Goal: Task Accomplishment & Management: Manage account settings

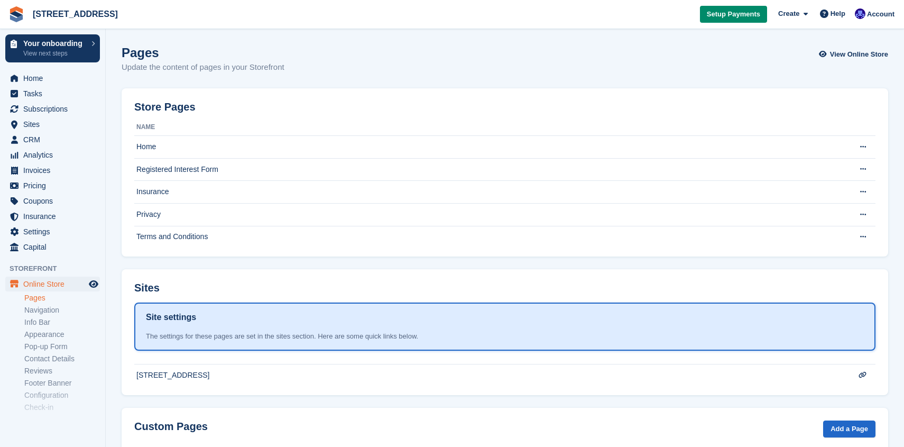
click at [47, 302] on link "Pages" at bounding box center [62, 298] width 76 height 10
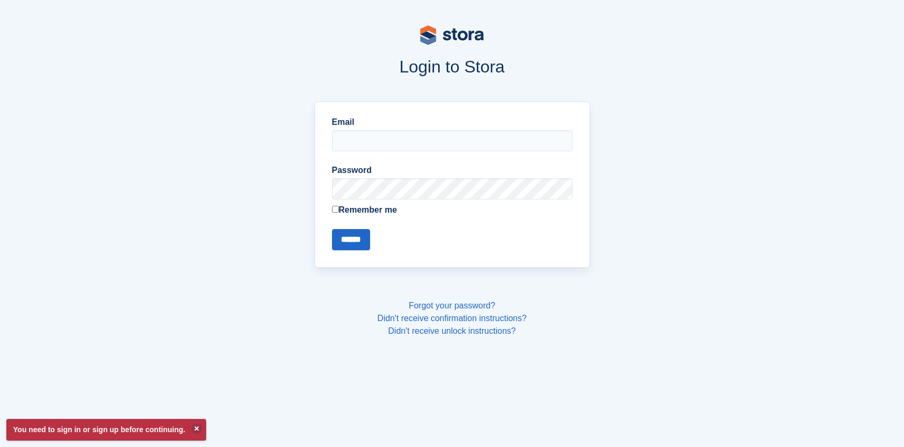
type input "**********"
click at [349, 245] on input "******" at bounding box center [351, 239] width 38 height 21
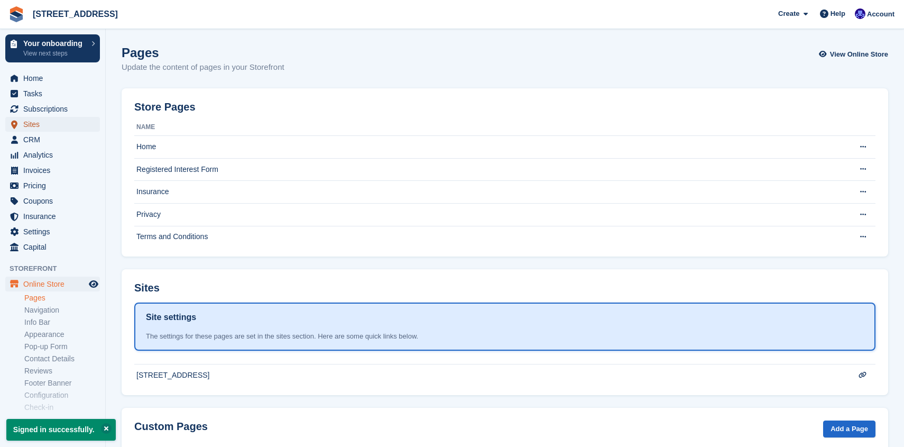
click at [61, 124] on span "Sites" at bounding box center [54, 124] width 63 height 15
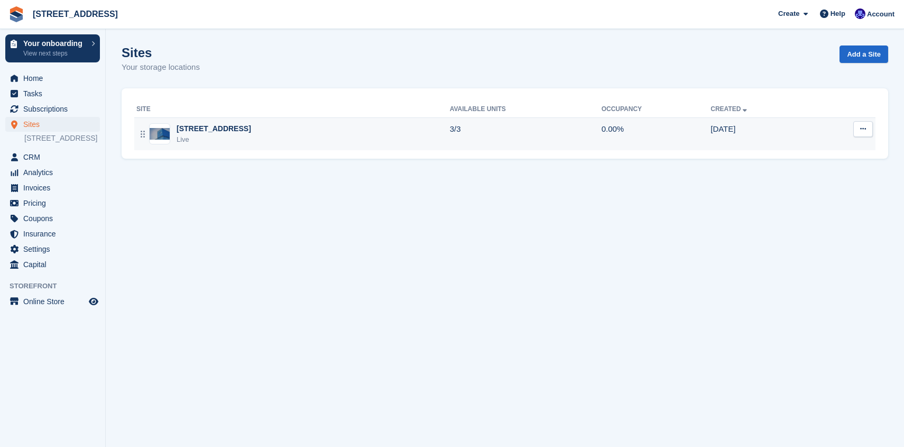
click at [864, 128] on icon at bounding box center [863, 128] width 6 height 7
click at [806, 152] on p "Edit site" at bounding box center [822, 150] width 92 height 14
click at [810, 191] on p "Unit types" at bounding box center [822, 186] width 92 height 14
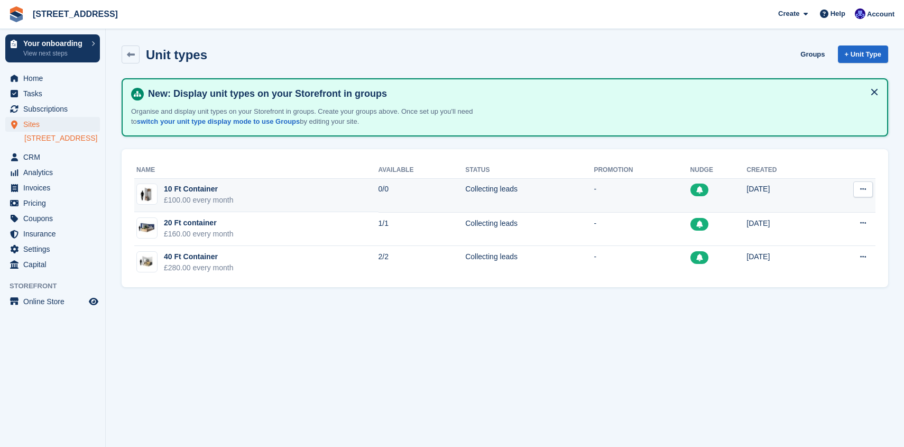
click at [865, 191] on icon at bounding box center [863, 189] width 6 height 7
click at [812, 214] on p "Edit unit type" at bounding box center [822, 210] width 92 height 14
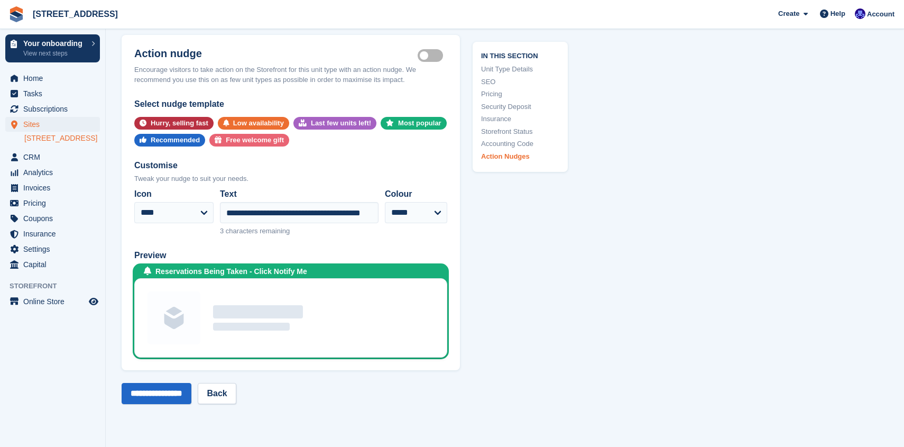
scroll to position [1646, 0]
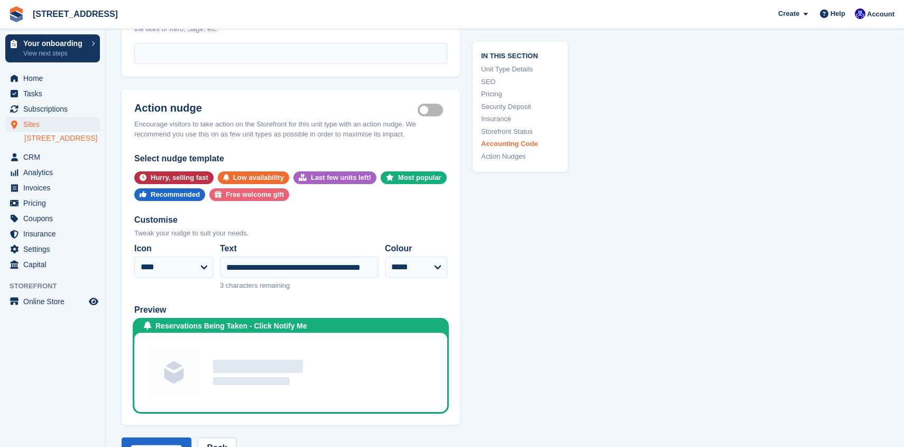
click at [428, 109] on label "Is active" at bounding box center [433, 110] width 30 height 2
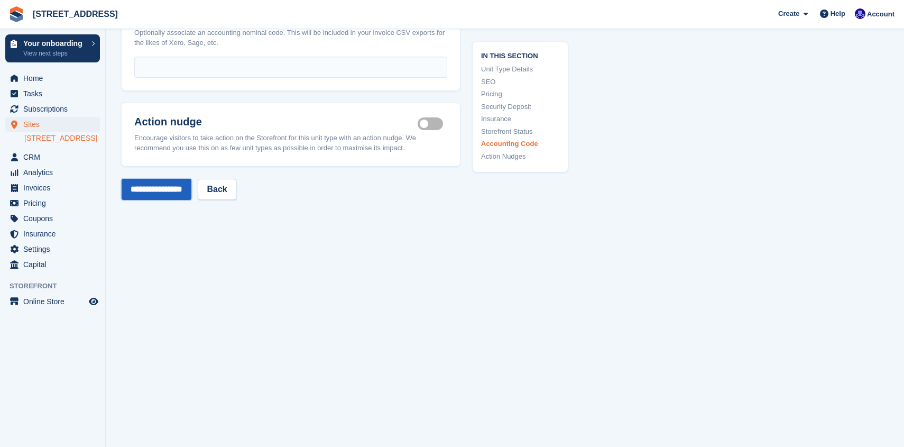
click at [186, 197] on input "**********" at bounding box center [157, 189] width 70 height 21
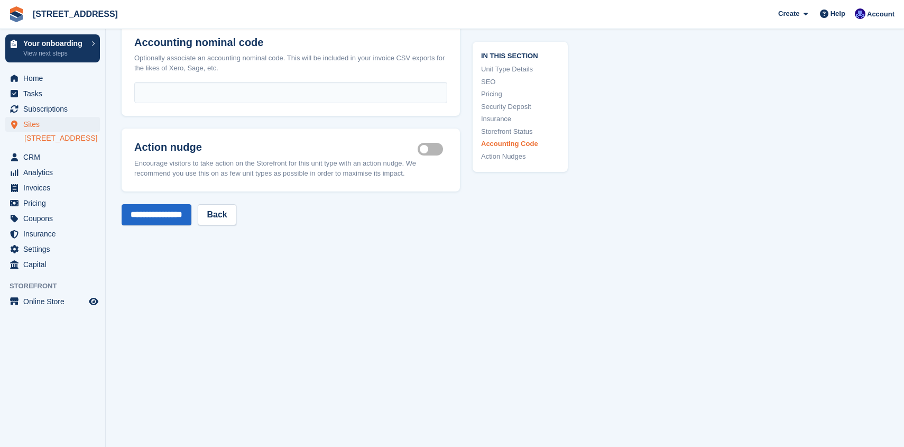
scroll to position [1622, 0]
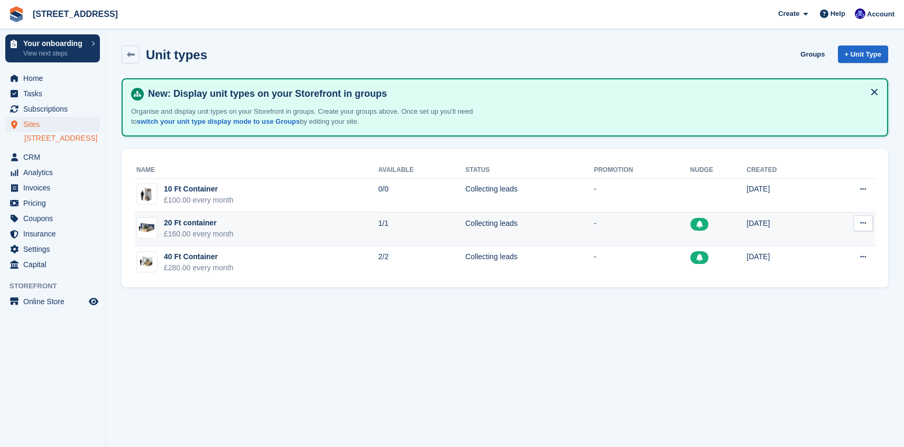
click at [865, 222] on icon at bounding box center [863, 222] width 6 height 7
click at [811, 244] on p "Edit unit type" at bounding box center [822, 244] width 92 height 14
click at [823, 244] on p "Edit unit type" at bounding box center [822, 244] width 92 height 14
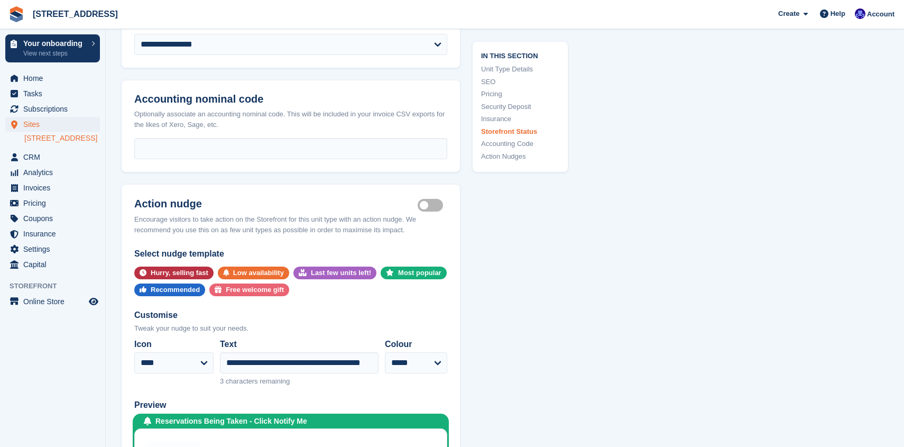
scroll to position [1688, 0]
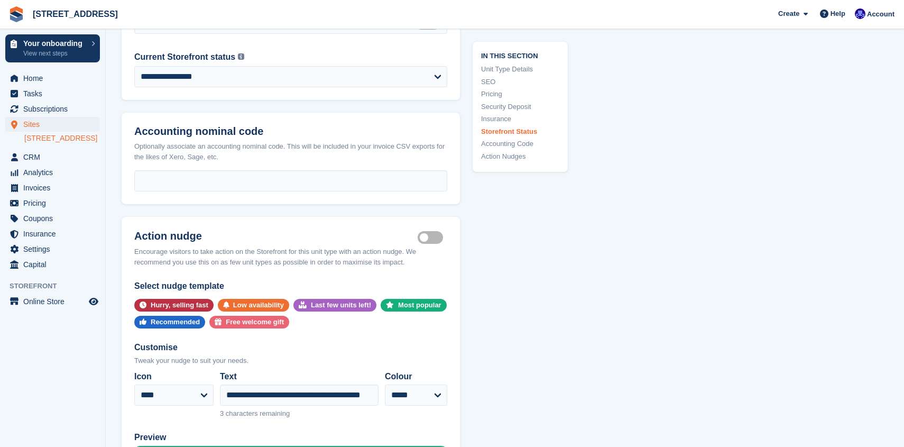
click at [427, 238] on label "Is active" at bounding box center [433, 238] width 30 height 2
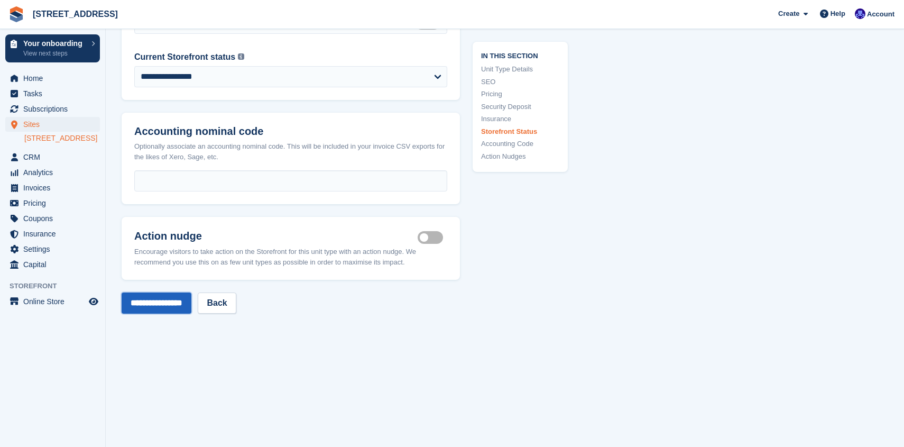
click at [181, 300] on input "**********" at bounding box center [157, 302] width 70 height 21
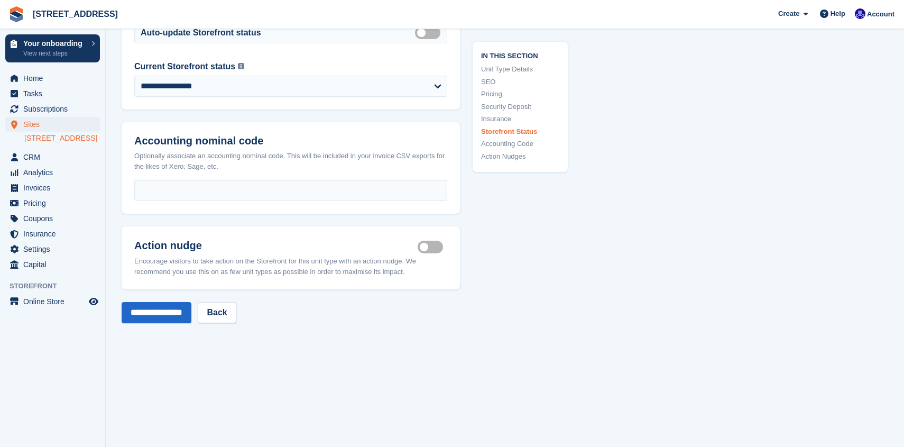
scroll to position [1688, 0]
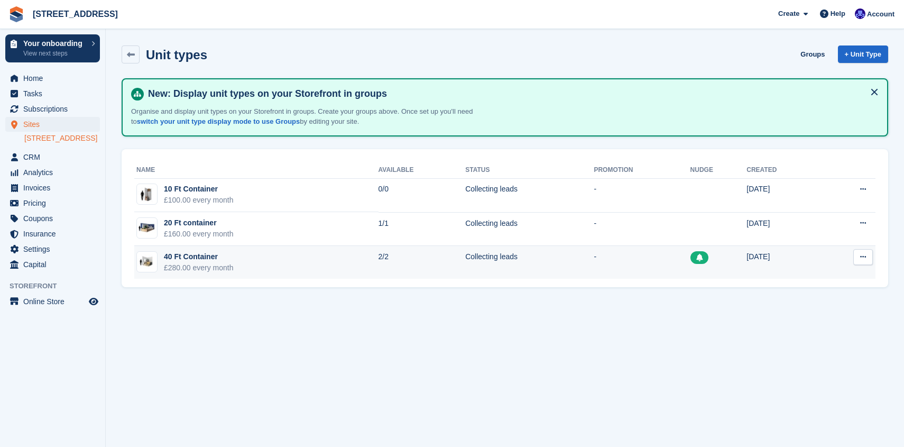
click at [859, 258] on button at bounding box center [863, 257] width 20 height 16
click at [806, 277] on p "Edit unit type" at bounding box center [822, 278] width 92 height 14
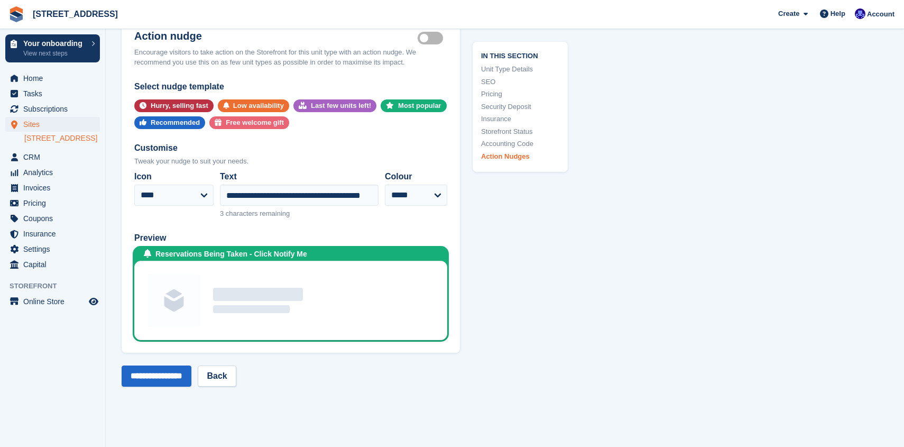
scroll to position [1723, 0]
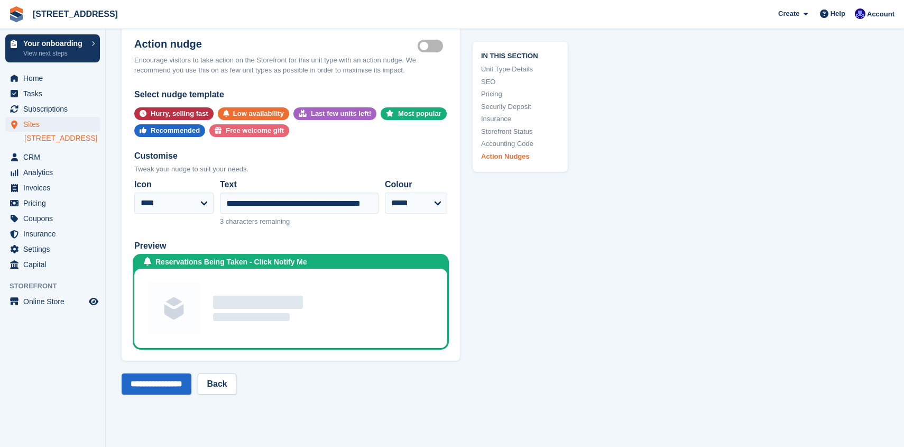
click at [424, 45] on label "Is active" at bounding box center [433, 46] width 30 height 2
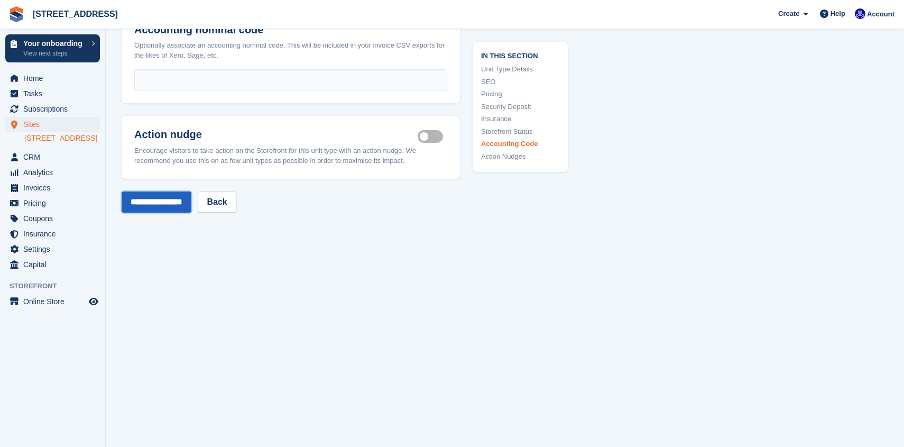
click at [186, 198] on input "**********" at bounding box center [157, 201] width 70 height 21
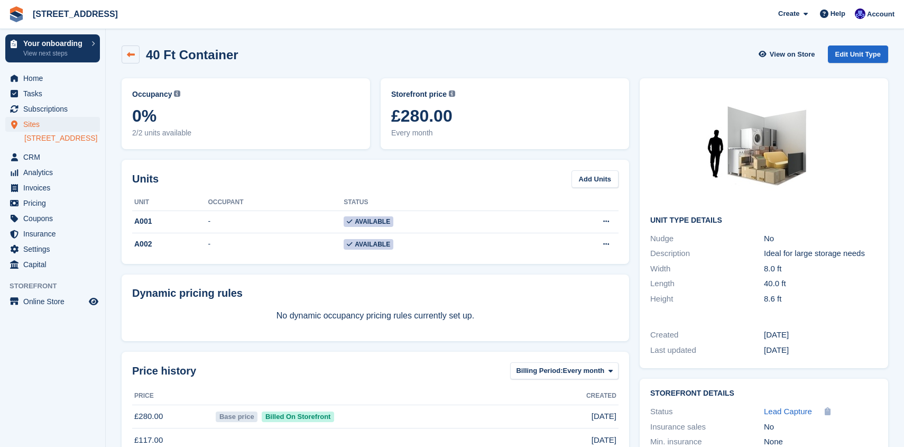
click at [134, 59] on link at bounding box center [131, 54] width 18 height 18
